Goal: Task Accomplishment & Management: Manage account settings

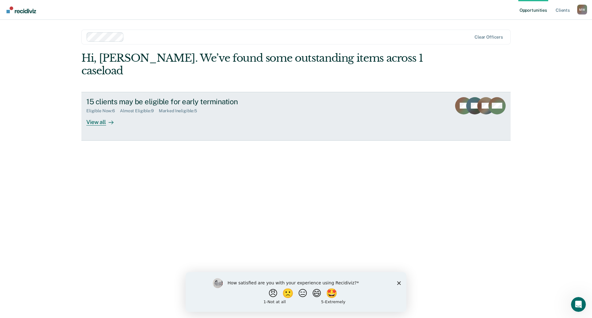
click at [106, 118] on div at bounding box center [109, 121] width 7 height 7
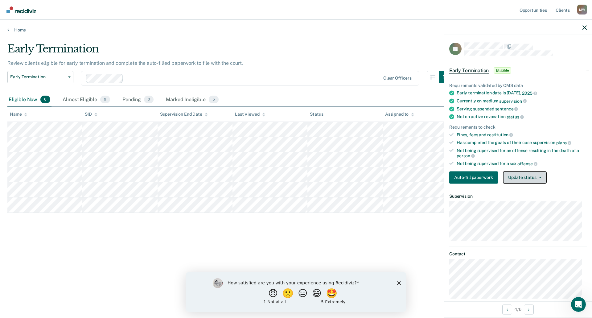
click at [540, 177] on button "Update status" at bounding box center [524, 177] width 43 height 12
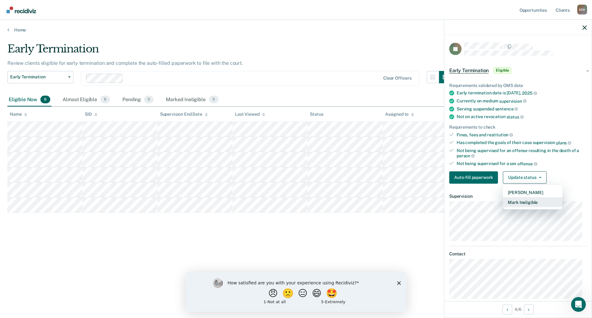
click at [527, 201] on button "Mark Ineligible" at bounding box center [533, 202] width 60 height 10
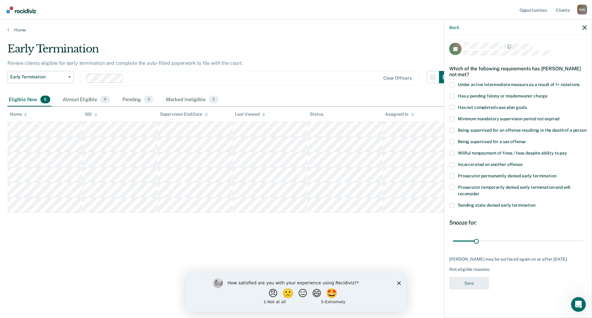
click at [453, 177] on span at bounding box center [451, 175] width 5 height 5
click at [556, 173] on input "Prosecutor permanently denied early termination" at bounding box center [556, 173] width 0 height 0
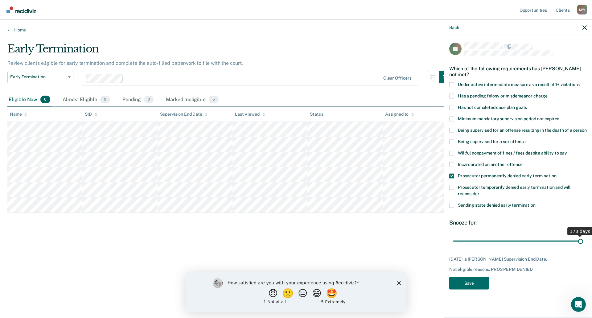
drag, startPoint x: 477, startPoint y: 240, endPoint x: 592, endPoint y: 240, distance: 115.0
type input "173"
click at [583, 240] on input "range" at bounding box center [518, 241] width 130 height 11
click at [476, 281] on button "Save" at bounding box center [469, 283] width 40 height 13
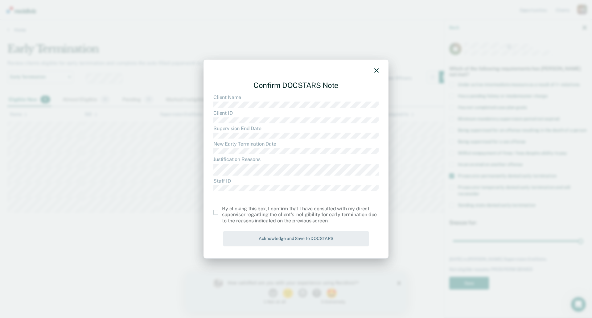
click at [217, 213] on span at bounding box center [215, 212] width 5 height 5
click at [222, 210] on input "checkbox" at bounding box center [222, 210] width 0 height 0
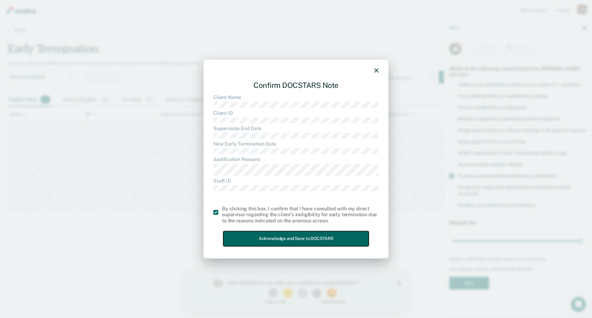
click at [274, 236] on button "Acknowledge and Save to DOCSTARS" at bounding box center [296, 238] width 146 height 15
